Goal: Use online tool/utility: Use online tool/utility

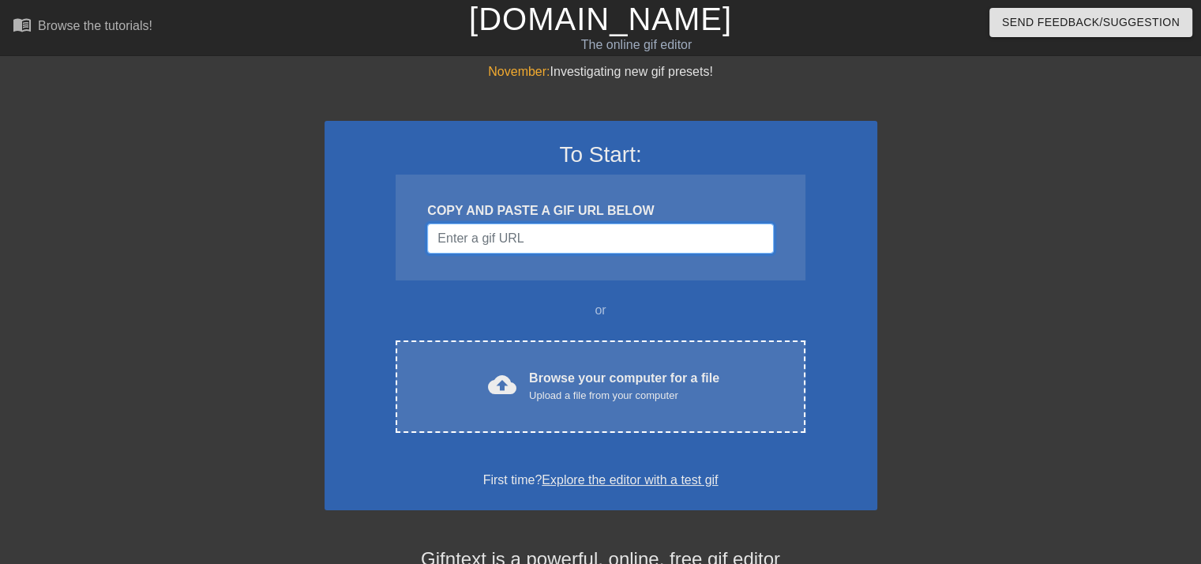
click at [511, 249] on input "Username" at bounding box center [600, 238] width 346 height 30
click at [615, 412] on div "cloud_upload Browse your computer for a file Upload a file from your computer C…" at bounding box center [600, 386] width 409 height 92
click at [450, 385] on div "cloud_upload Browse your computer for a file Upload a file from your computer" at bounding box center [600, 387] width 343 height 36
